Goal: Transaction & Acquisition: Purchase product/service

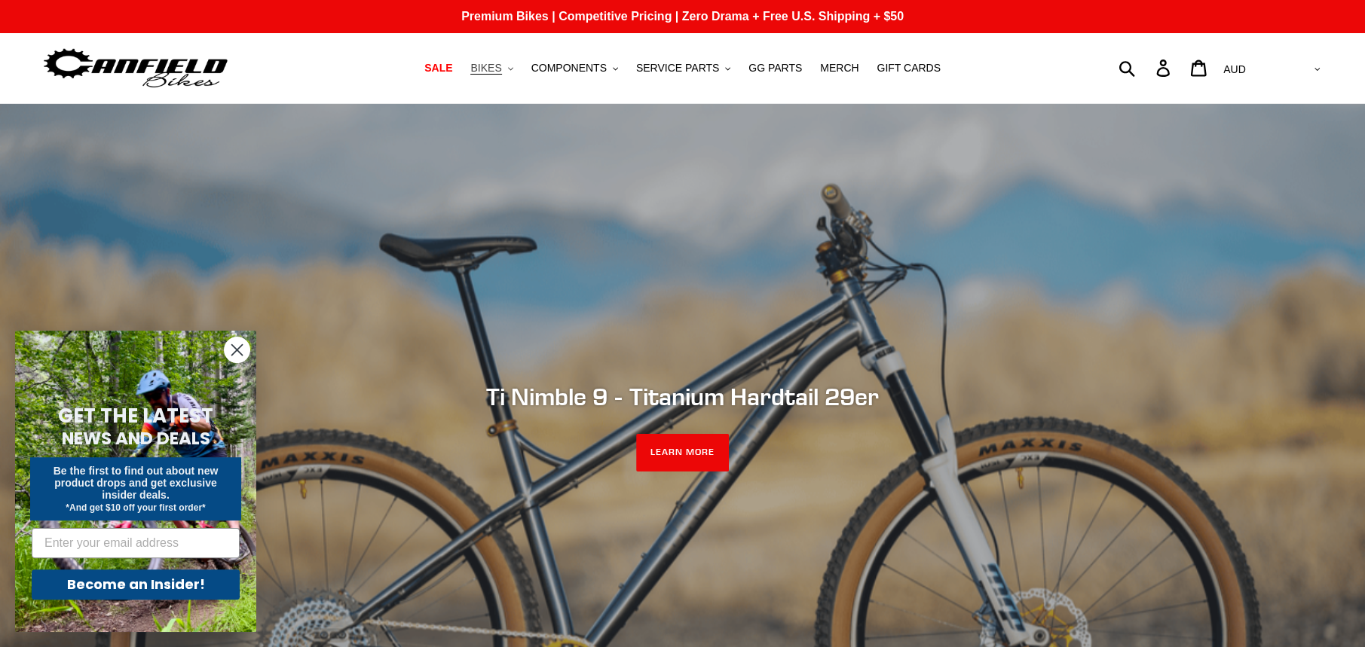
click at [501, 63] on span "BIKES" at bounding box center [485, 68] width 31 height 13
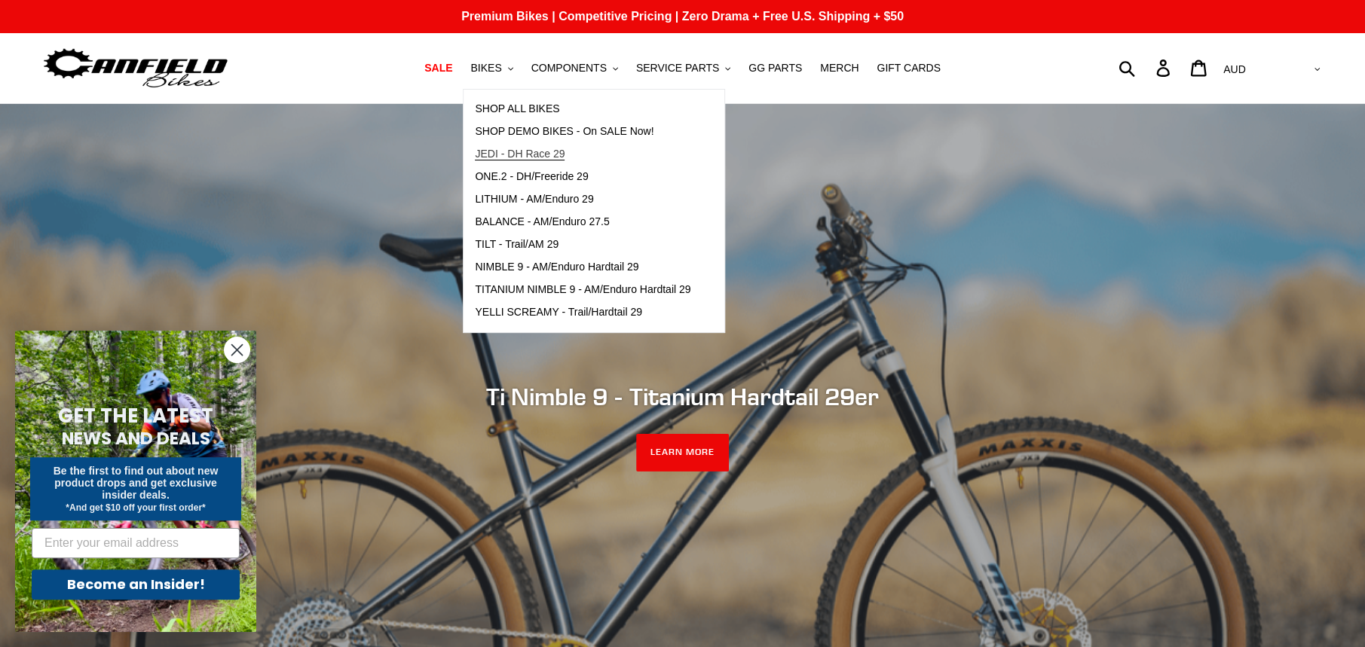
click at [538, 150] on span "JEDI - DH Race 29" at bounding box center [520, 154] width 90 height 13
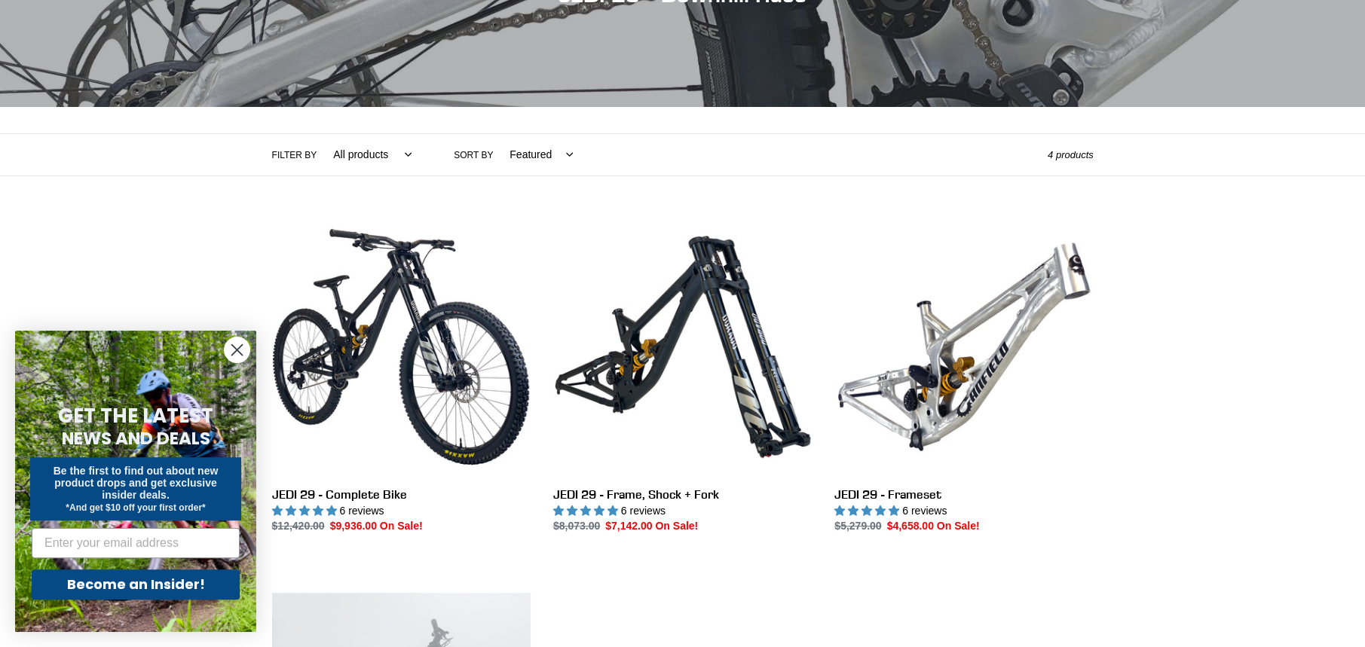
scroll to position [226, 0]
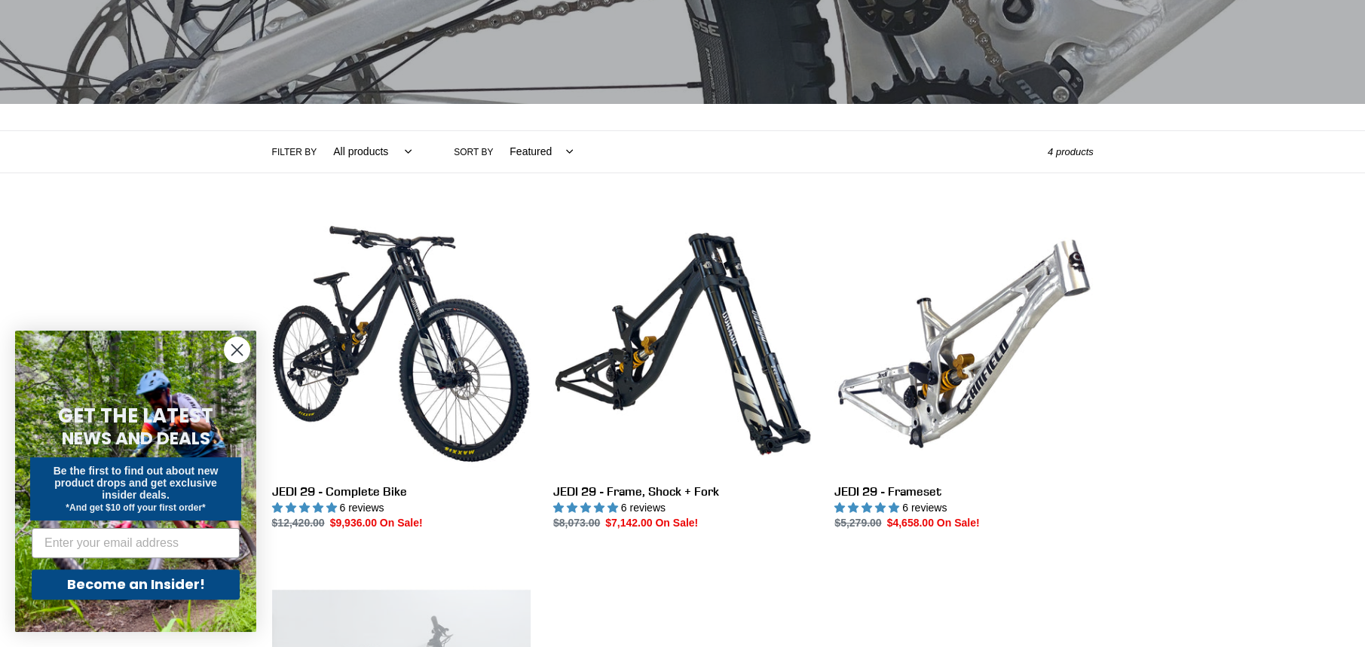
click at [231, 351] on circle "Close dialog" at bounding box center [237, 350] width 25 height 25
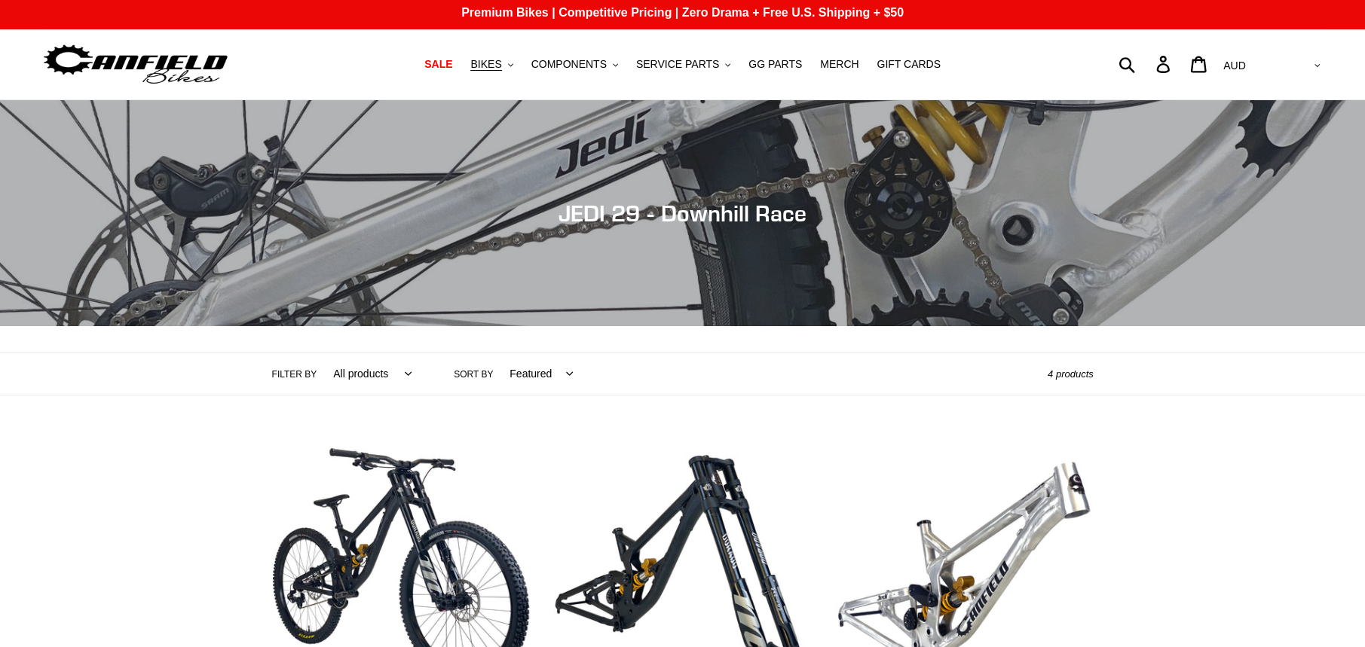
scroll to position [0, 0]
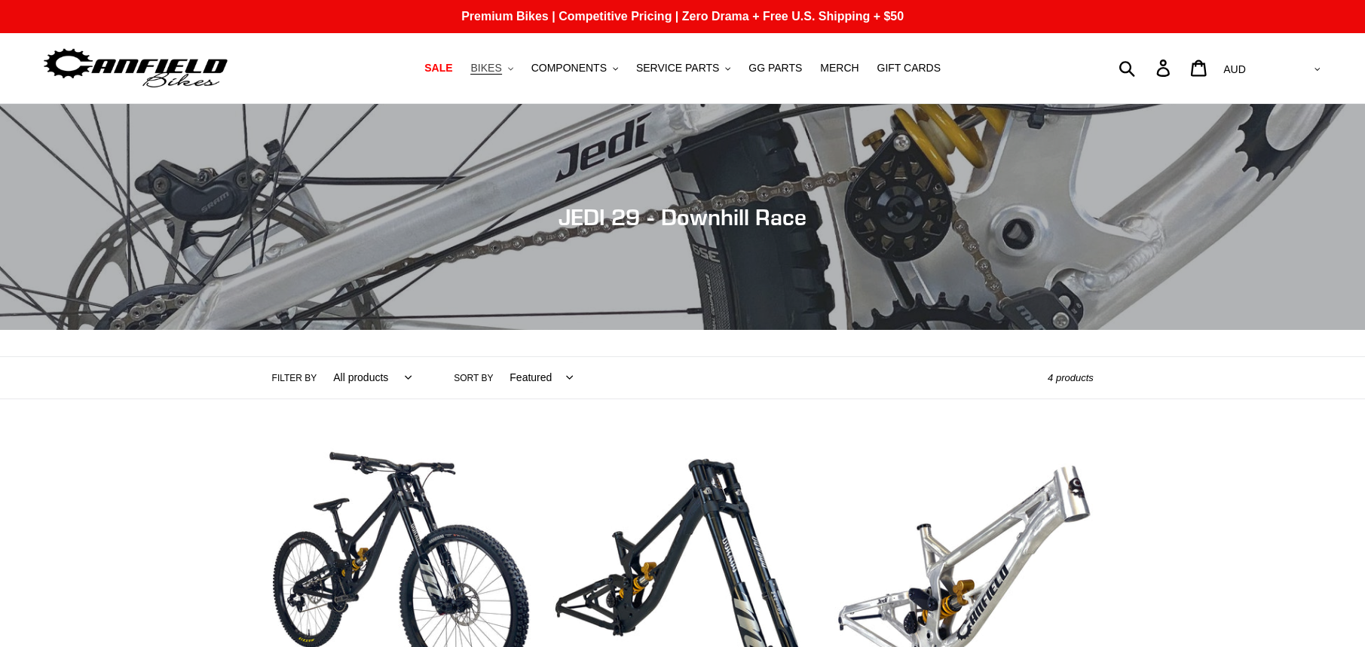
click at [501, 63] on span "BIKES" at bounding box center [485, 68] width 31 height 13
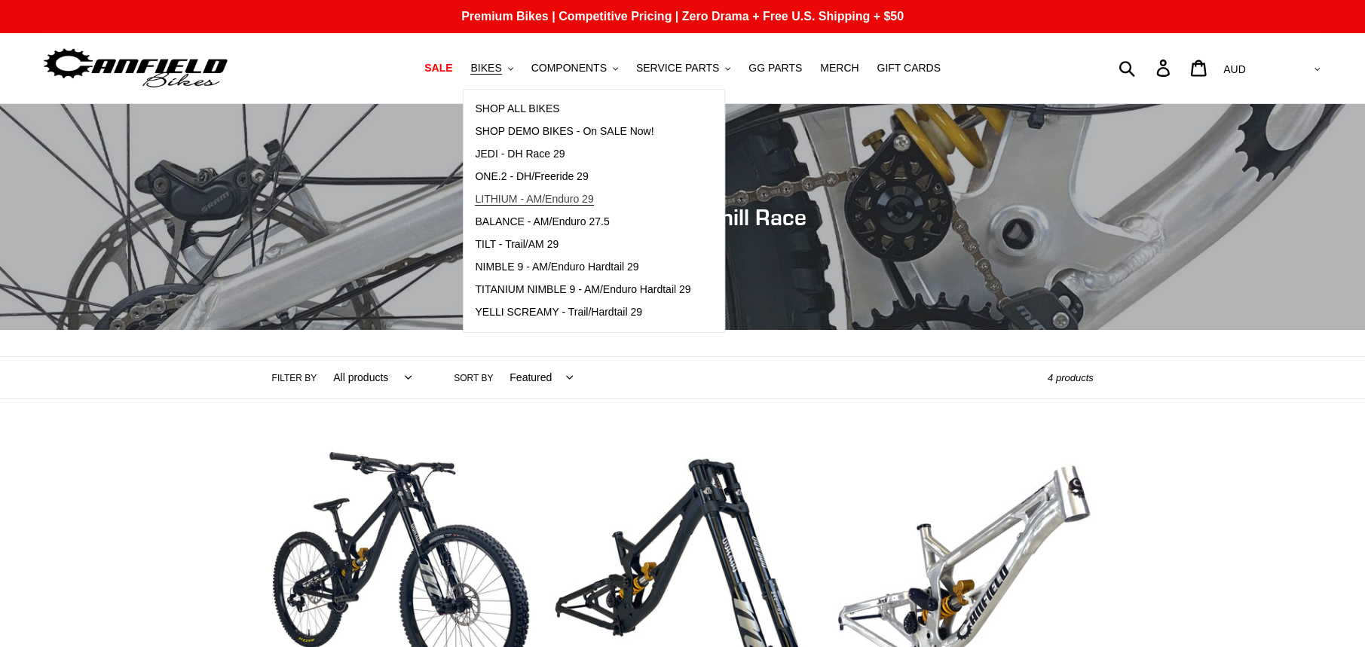
click at [561, 193] on span "LITHIUM - AM/Enduro 29" at bounding box center [534, 199] width 118 height 13
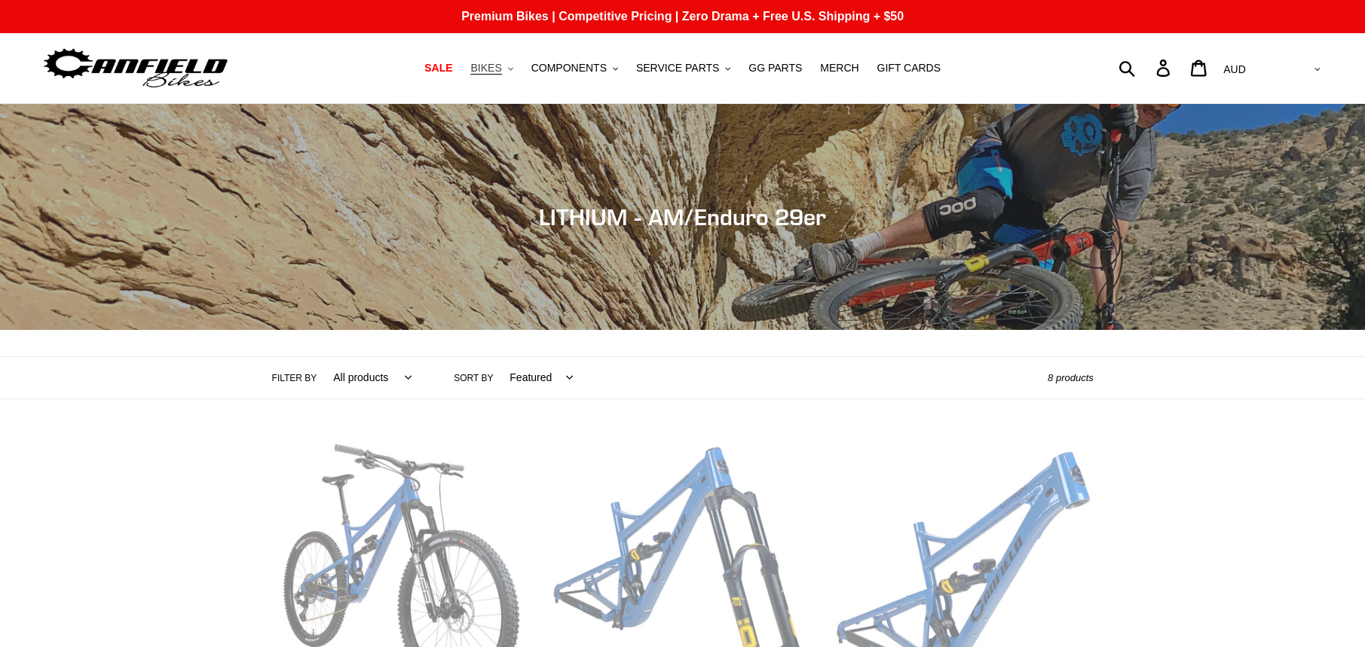
click at [501, 65] on span "BIKES" at bounding box center [485, 68] width 31 height 13
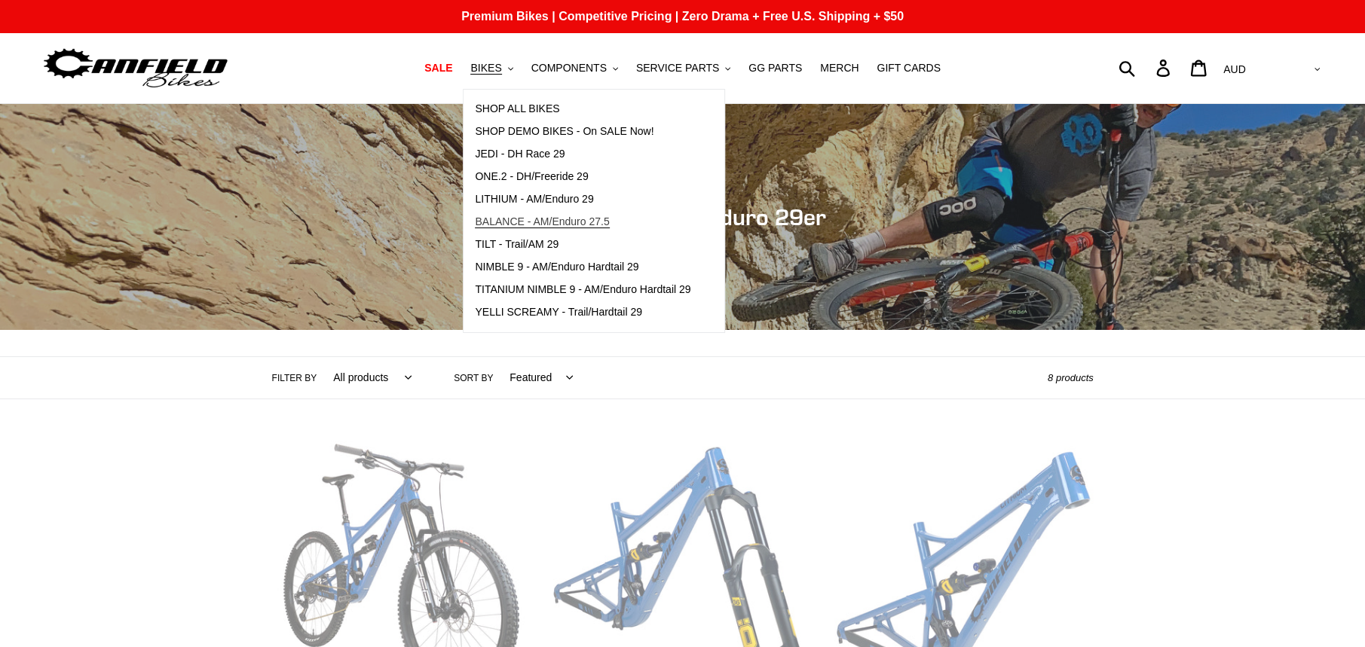
click at [580, 222] on span "BALANCE - AM/Enduro 27.5" at bounding box center [542, 222] width 134 height 13
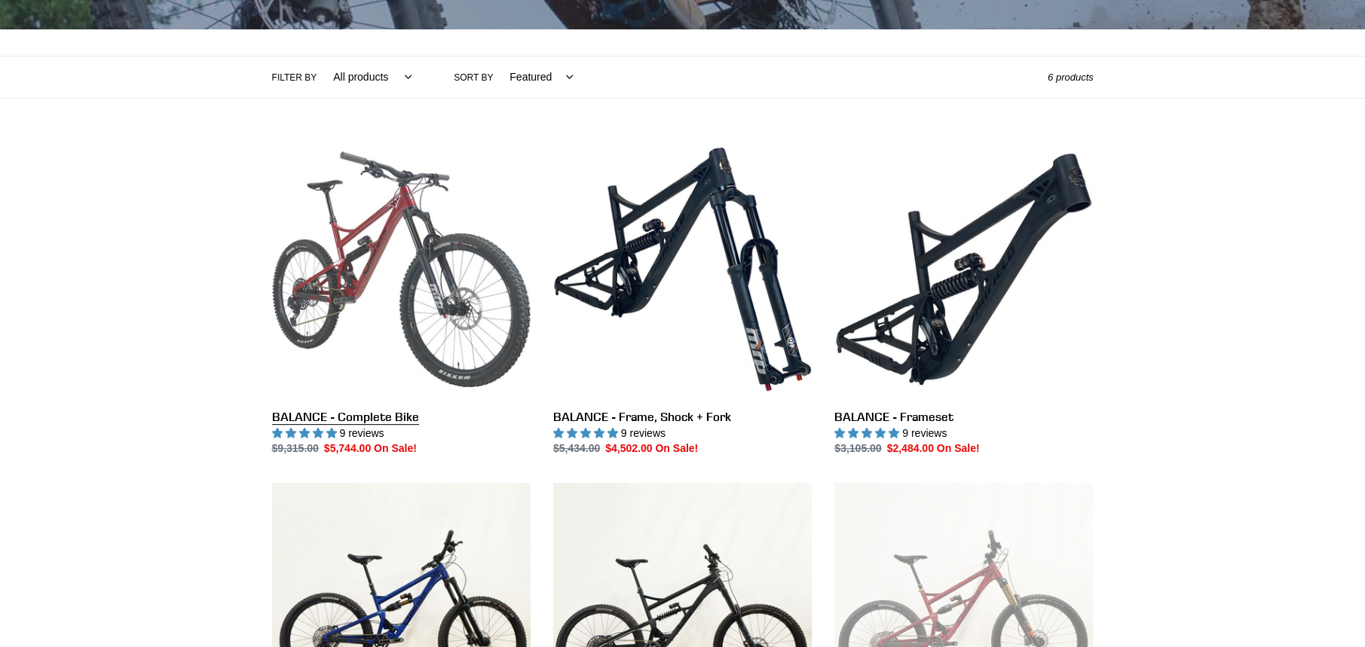
scroll to position [301, 0]
click at [378, 298] on link "BALANCE - Complete Bike" at bounding box center [401, 297] width 259 height 317
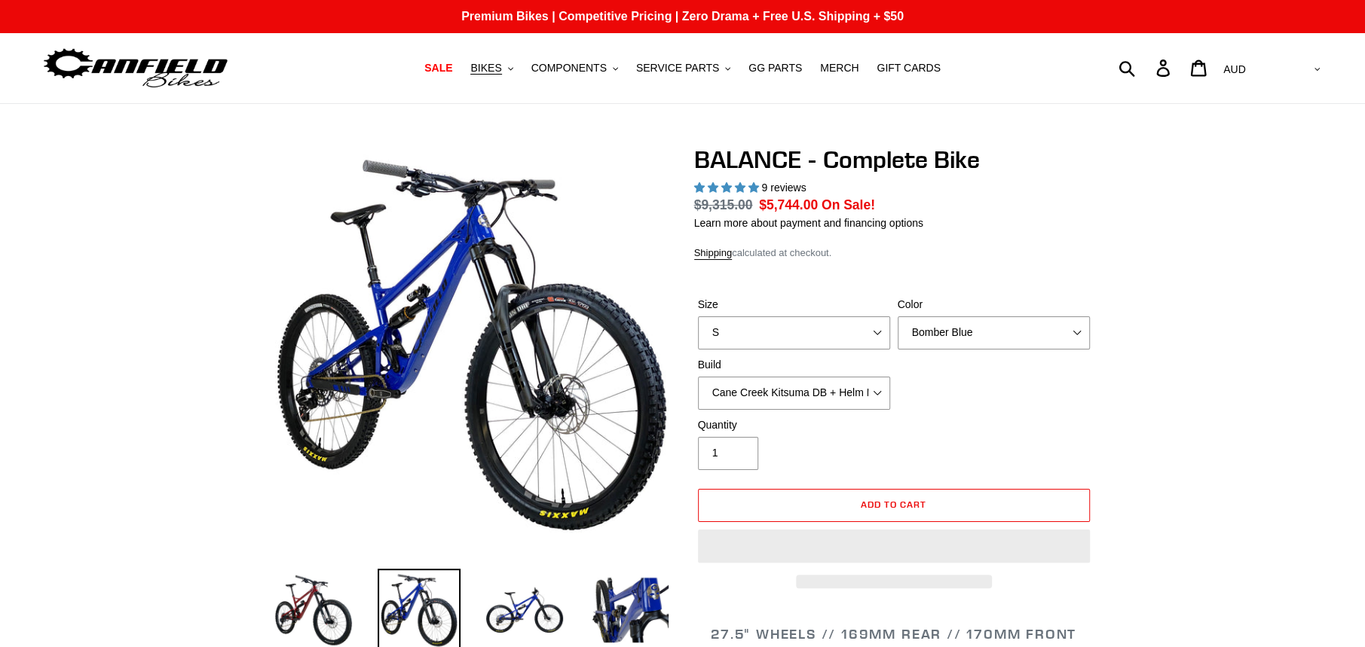
select select "highest-rating"
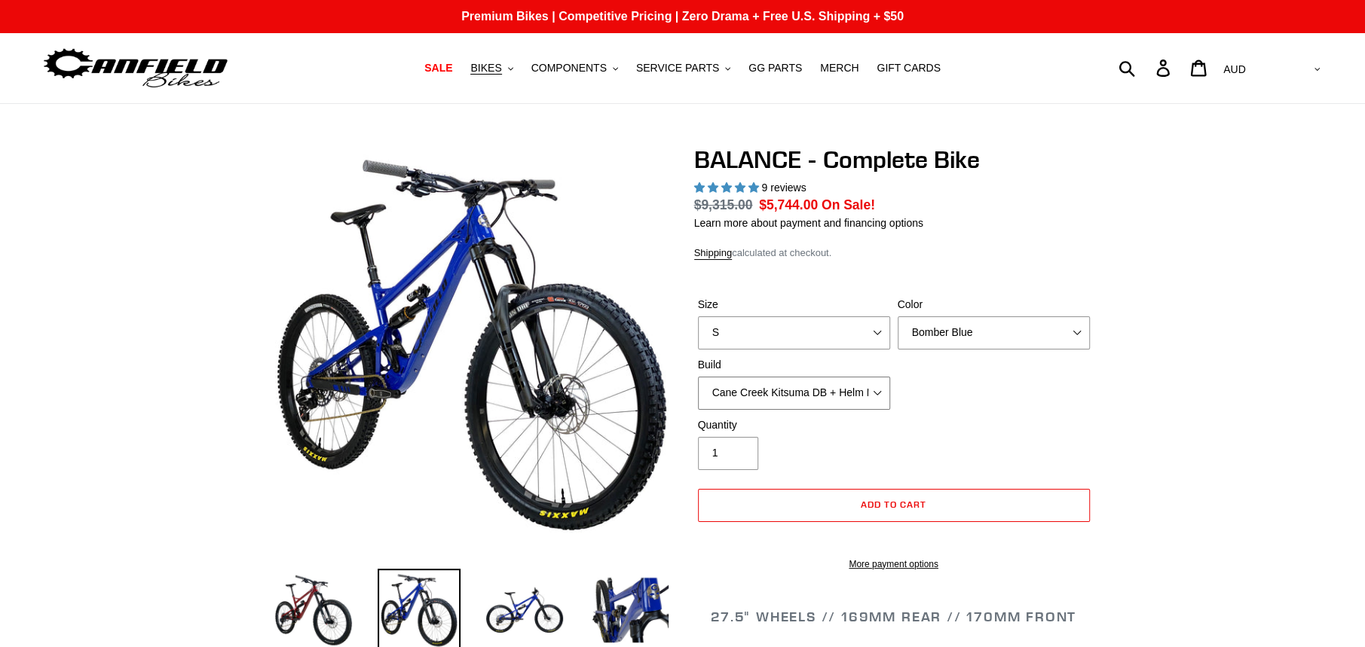
click at [822, 396] on select "Cane Creek Kitsuma DB + Helm MKII + SRAM GX Cane Creek Kitsuma DB + Helm MKII +…" at bounding box center [794, 393] width 192 height 33
select select "RockShox Vivid ULT + Zeb ULT + SRAM GX"
click at [698, 377] on select "Cane Creek Kitsuma DB + Helm MKII + SRAM GX Cane Creek Kitsuma DB + Helm MKII +…" at bounding box center [794, 393] width 192 height 33
click at [809, 331] on select "S M L XL" at bounding box center [794, 333] width 192 height 33
select select "M"
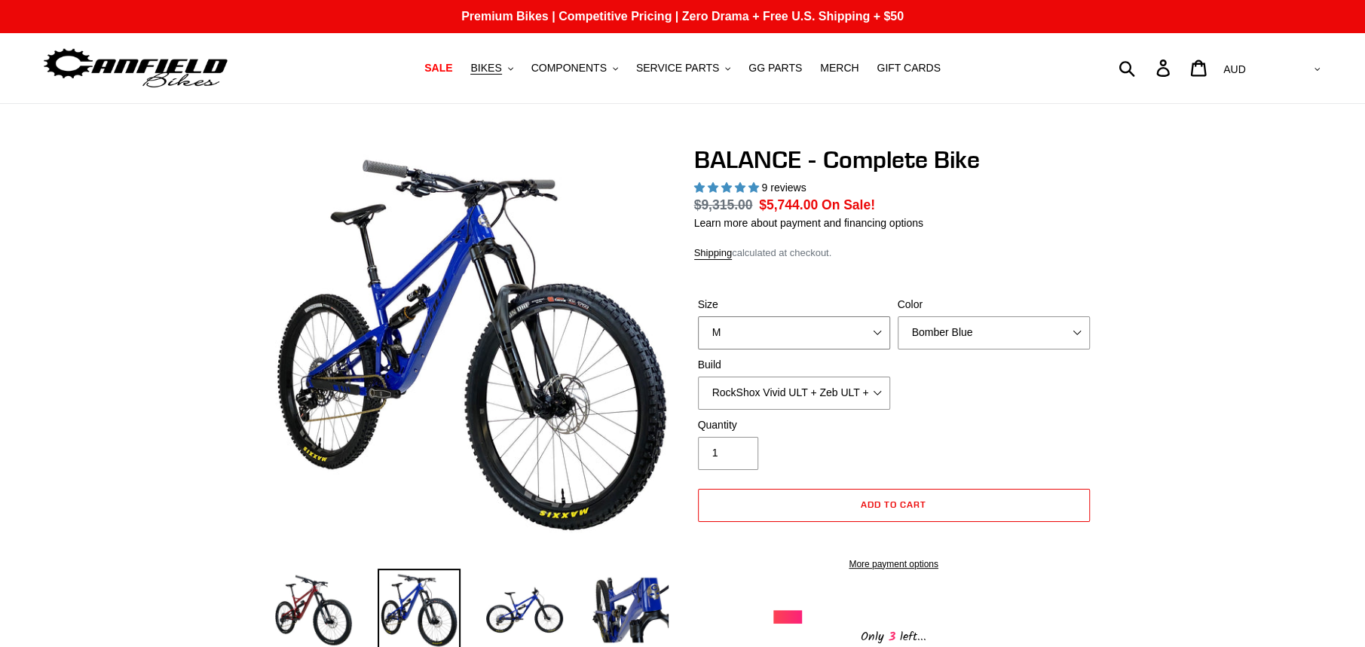
click at [698, 317] on select "S M L XL" at bounding box center [794, 333] width 192 height 33
click at [1011, 328] on select "Bomber Blue Goat's Blood Stealth Black" at bounding box center [994, 333] width 192 height 33
select select "Goat's Blood"
click at [898, 317] on select "Bomber Blue Goat's Blood Stealth Black" at bounding box center [994, 333] width 192 height 33
click at [312, 597] on img at bounding box center [313, 610] width 83 height 83
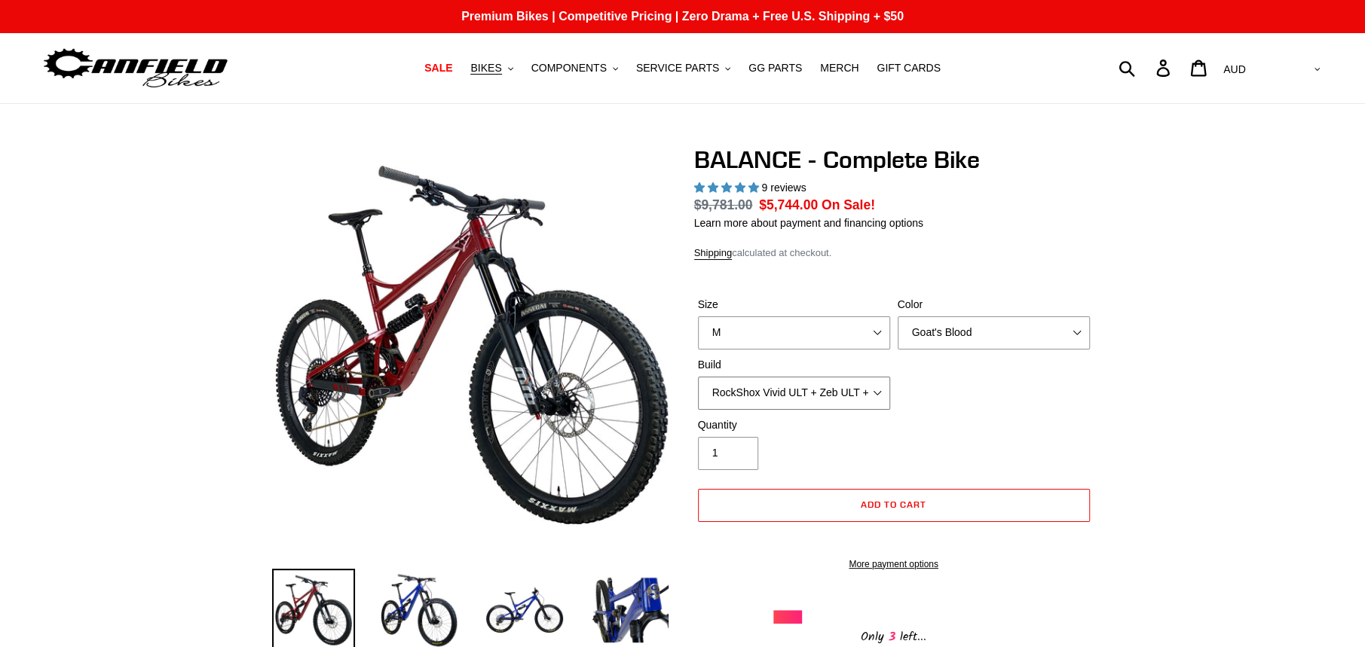
click at [772, 400] on select "Cane Creek Kitsuma DB + Helm MKII + SRAM GX Cane Creek Kitsuma DB + Helm MKII +…" at bounding box center [794, 393] width 192 height 33
click at [698, 377] on select "Cane Creek Kitsuma DB + Helm MKII + SRAM GX Cane Creek Kitsuma DB + Helm MKII +…" at bounding box center [794, 393] width 192 height 33
click at [791, 402] on select "Cane Creek Kitsuma DB + Helm MKII + SRAM GX Cane Creek Kitsuma DB + Helm MKII +…" at bounding box center [794, 393] width 192 height 33
click at [698, 377] on select "Cane Creek Kitsuma DB + Helm MKII + SRAM GX Cane Creek Kitsuma DB + Helm MKII +…" at bounding box center [794, 393] width 192 height 33
click at [822, 411] on div "Size S M L XL Color Bomber Blue Goat's Blood Stealth Black Build Cane Creek Kit…" at bounding box center [893, 357] width 399 height 121
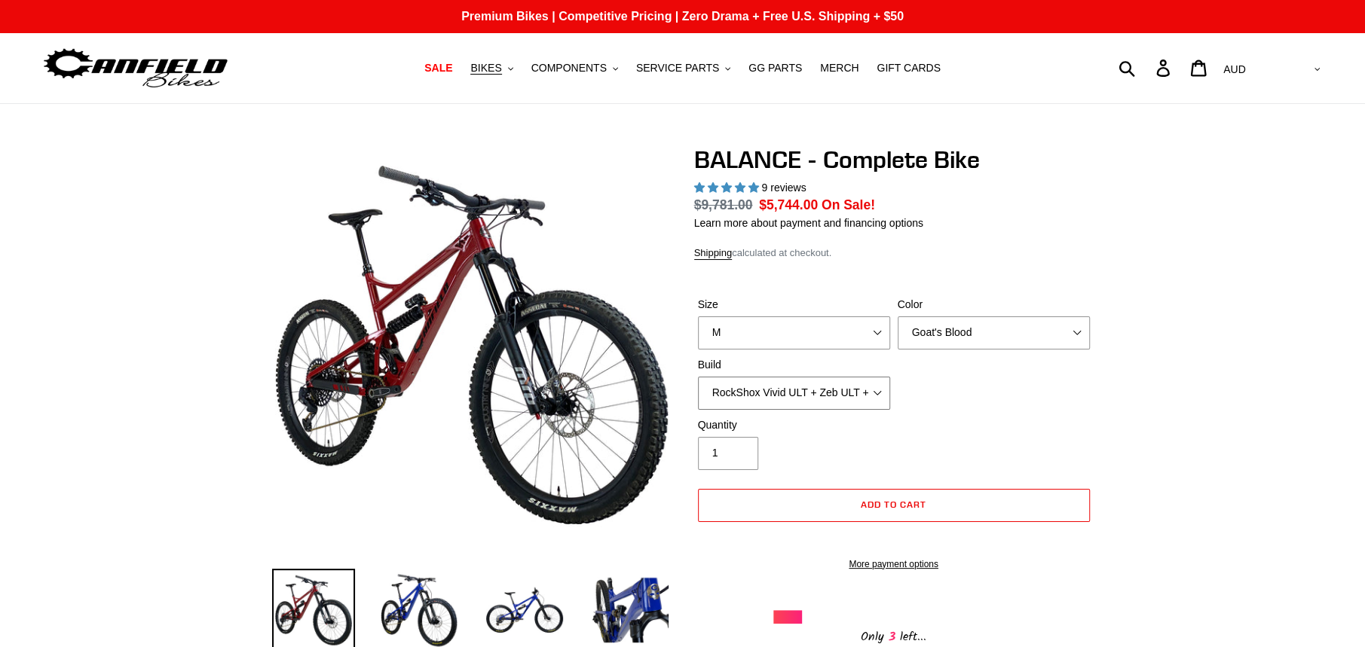
click at [818, 400] on select "Cane Creek Kitsuma DB + Helm MKII + SRAM GX Cane Creek Kitsuma DB + Helm MKII +…" at bounding box center [794, 393] width 192 height 33
click at [698, 377] on select "Cane Creek Kitsuma DB + Helm MKII + SRAM GX Cane Creek Kitsuma DB + Helm MKII +…" at bounding box center [794, 393] width 192 height 33
click at [777, 400] on select "Cane Creek Kitsuma DB + Helm MKII + SRAM GX Cane Creek Kitsuma DB + Helm MKII +…" at bounding box center [794, 393] width 192 height 33
click at [698, 377] on select "Cane Creek Kitsuma DB + Helm MKII + SRAM GX Cane Creek Kitsuma DB + Helm MKII +…" at bounding box center [794, 393] width 192 height 33
click at [791, 391] on select "Cane Creek Kitsuma DB + Helm MKII + SRAM GX Cane Creek Kitsuma DB + Helm MKII +…" at bounding box center [794, 393] width 192 height 33
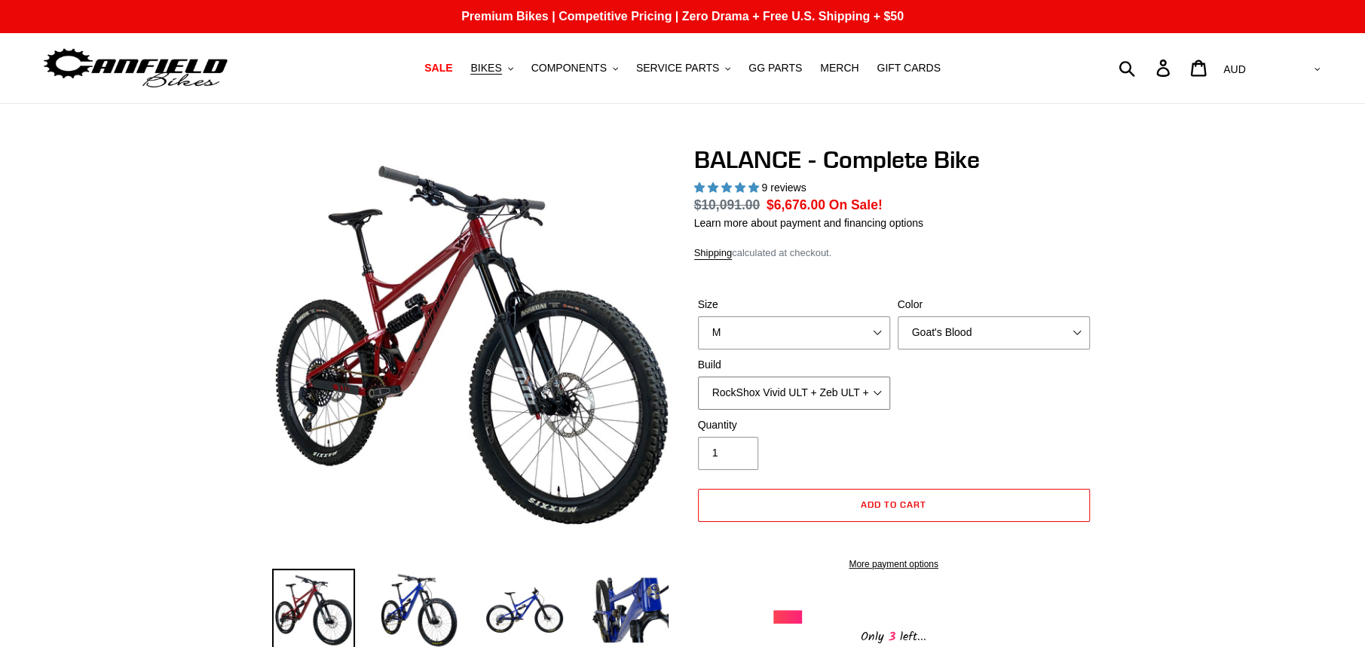
select select "RockShox Vivid ULT + Zeb ULT + SRAM GX"
click at [698, 377] on select "Cane Creek Kitsuma DB + Helm MKII + SRAM GX Cane Creek Kitsuma DB + Helm MKII +…" at bounding box center [794, 393] width 192 height 33
click at [866, 500] on span "Add to cart" at bounding box center [894, 504] width 66 height 11
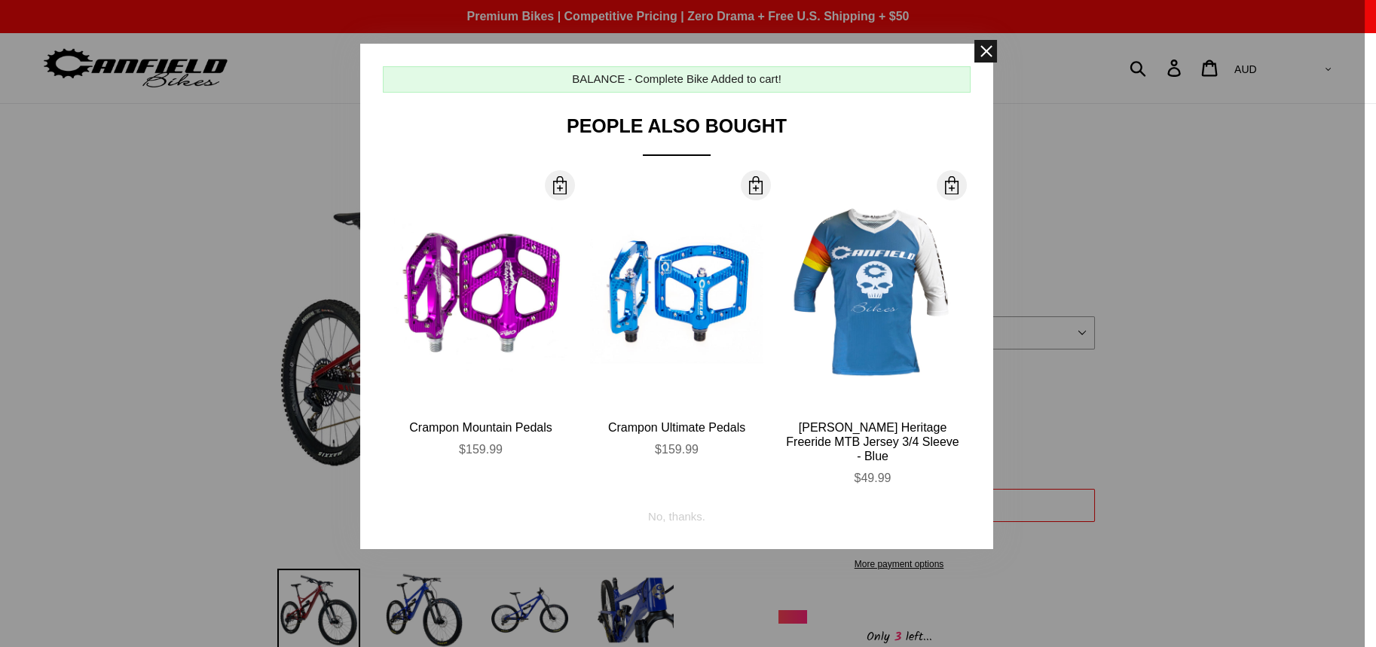
click at [982, 44] on span at bounding box center [985, 51] width 23 height 23
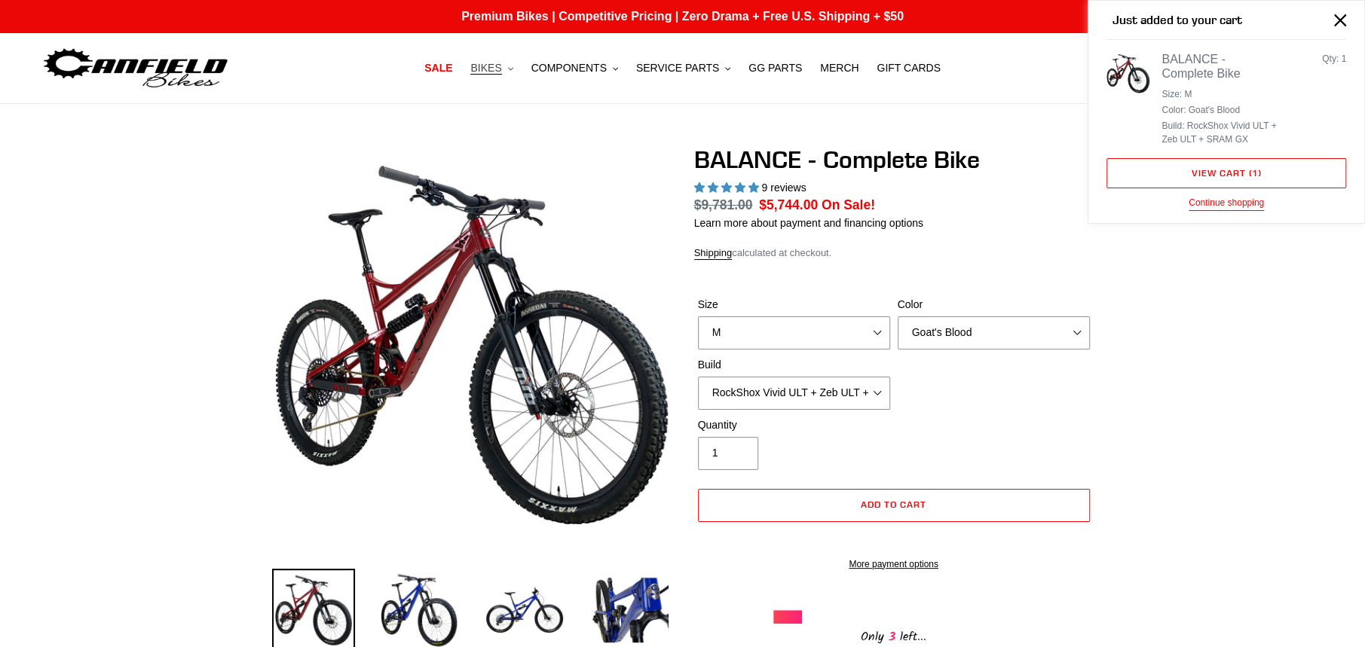
click at [501, 68] on span "BIKES" at bounding box center [485, 68] width 31 height 13
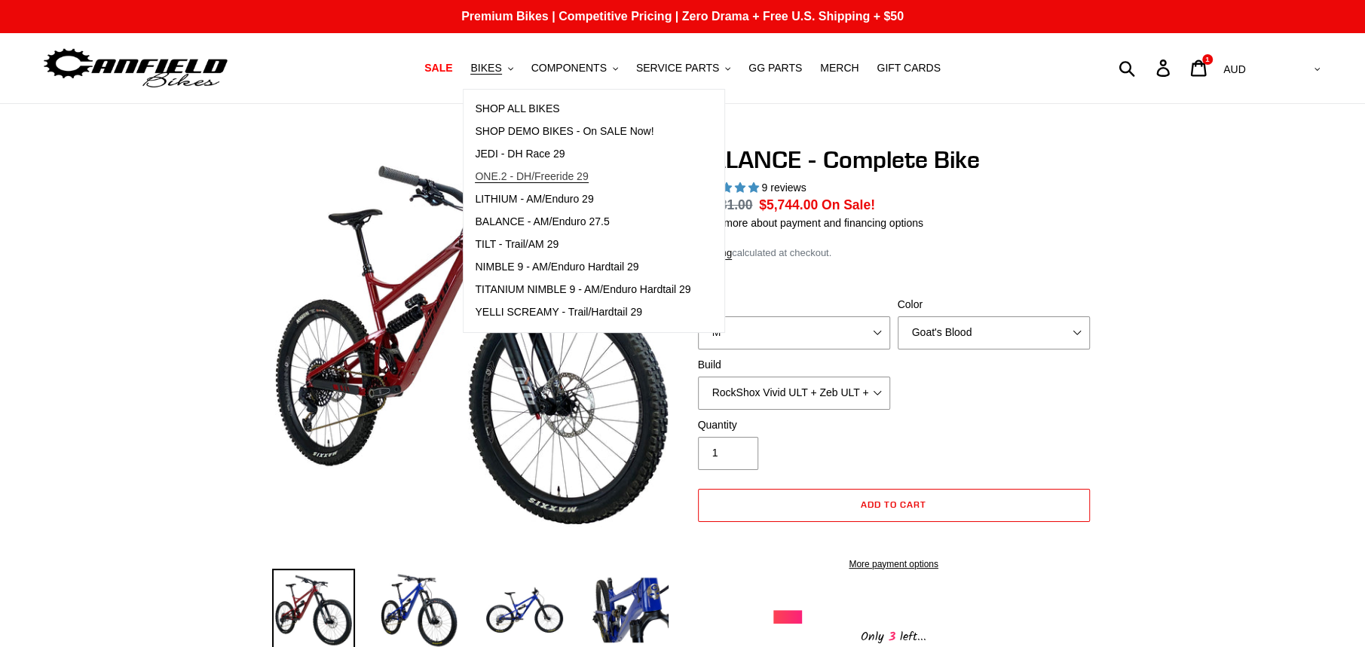
click at [564, 170] on span "ONE.2 - DH/Freeride 29" at bounding box center [531, 176] width 113 height 13
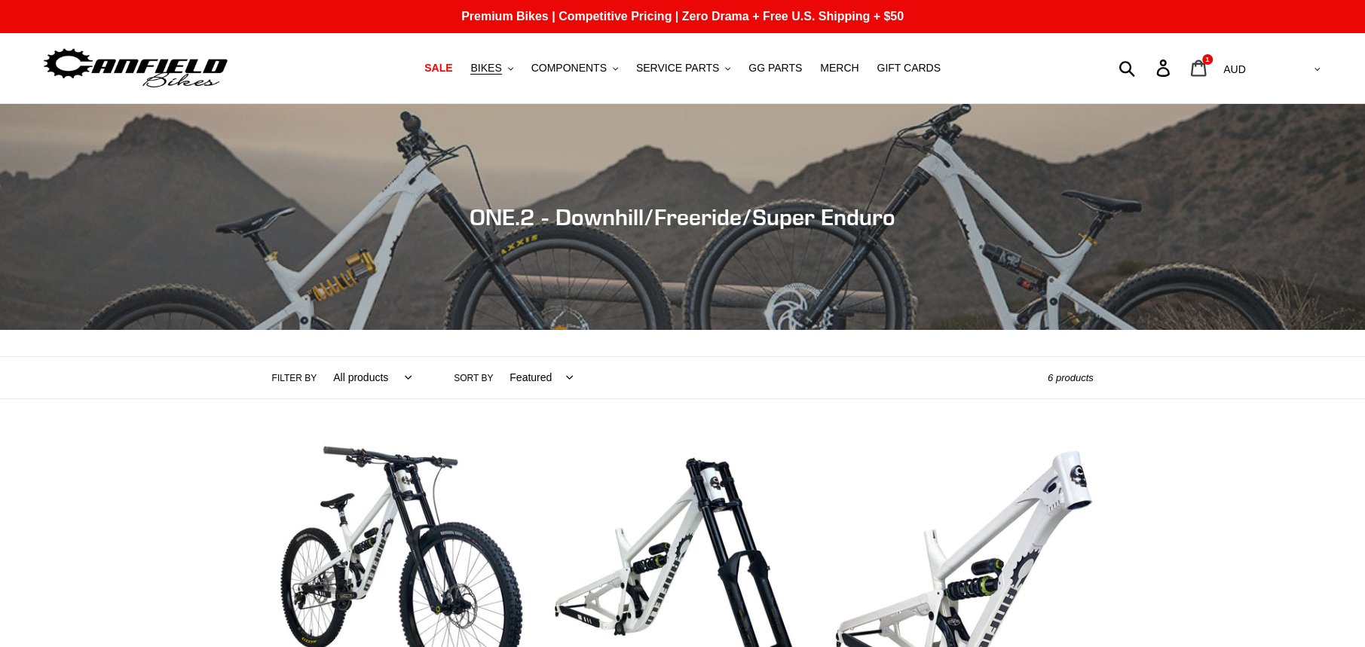
click at [1207, 63] on icon at bounding box center [1198, 68] width 17 height 17
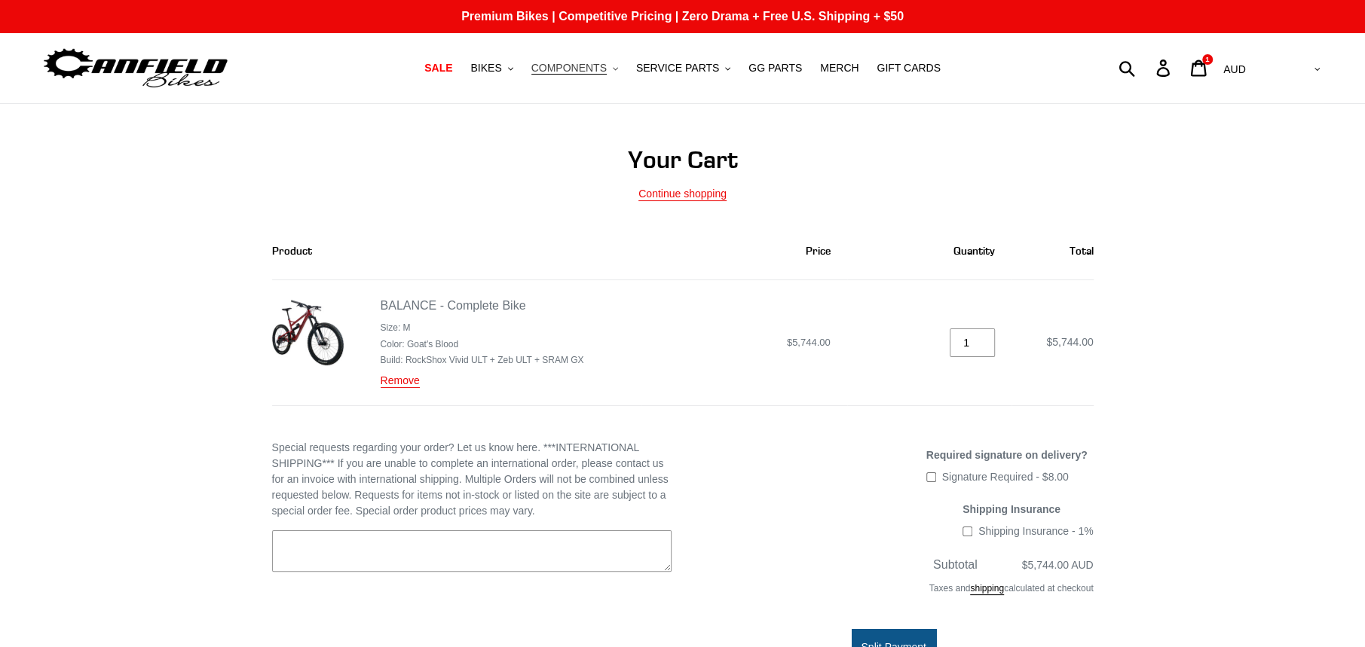
click at [607, 69] on span "COMPONENTS" at bounding box center [568, 68] width 75 height 13
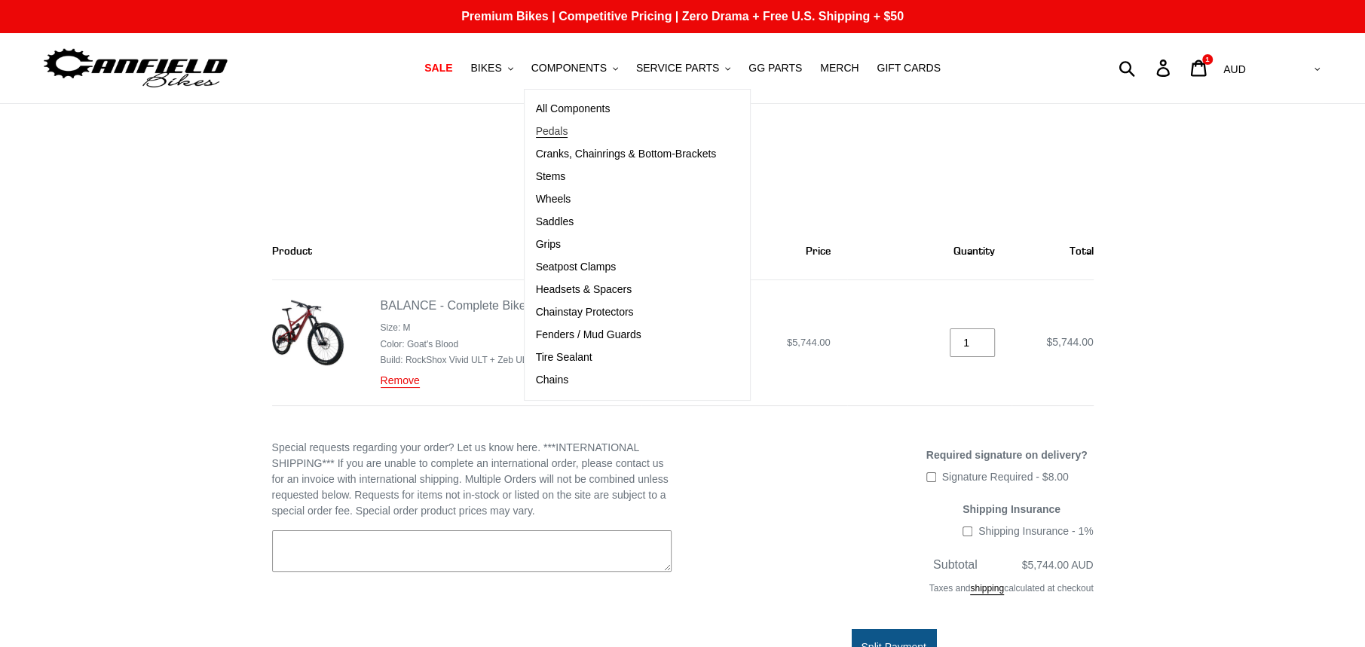
click at [568, 130] on span "Pedals" at bounding box center [552, 131] width 32 height 13
